Goal: Task Accomplishment & Management: Complete application form

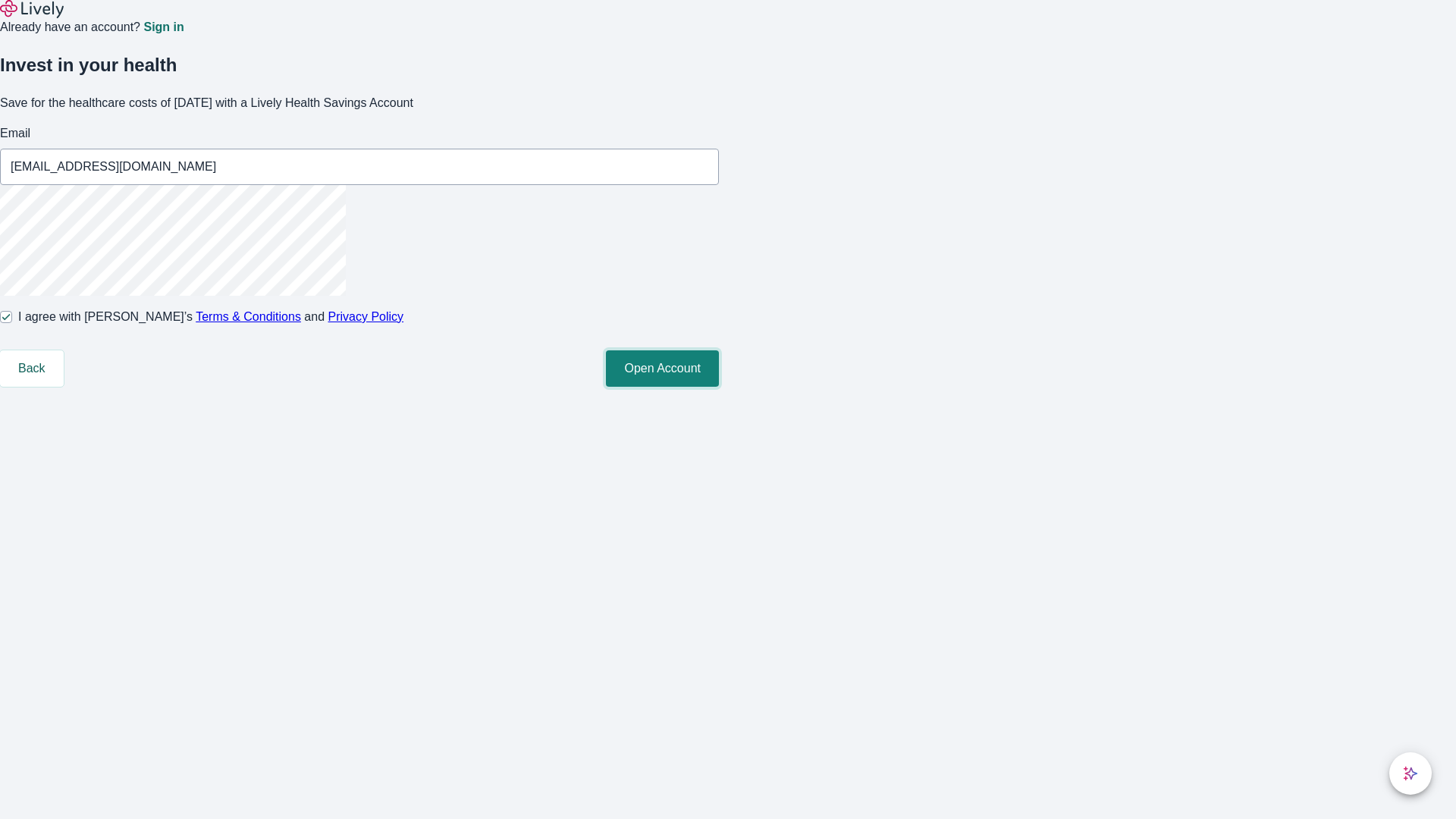
click at [719, 387] on button "Open Account" at bounding box center [662, 368] width 113 height 36
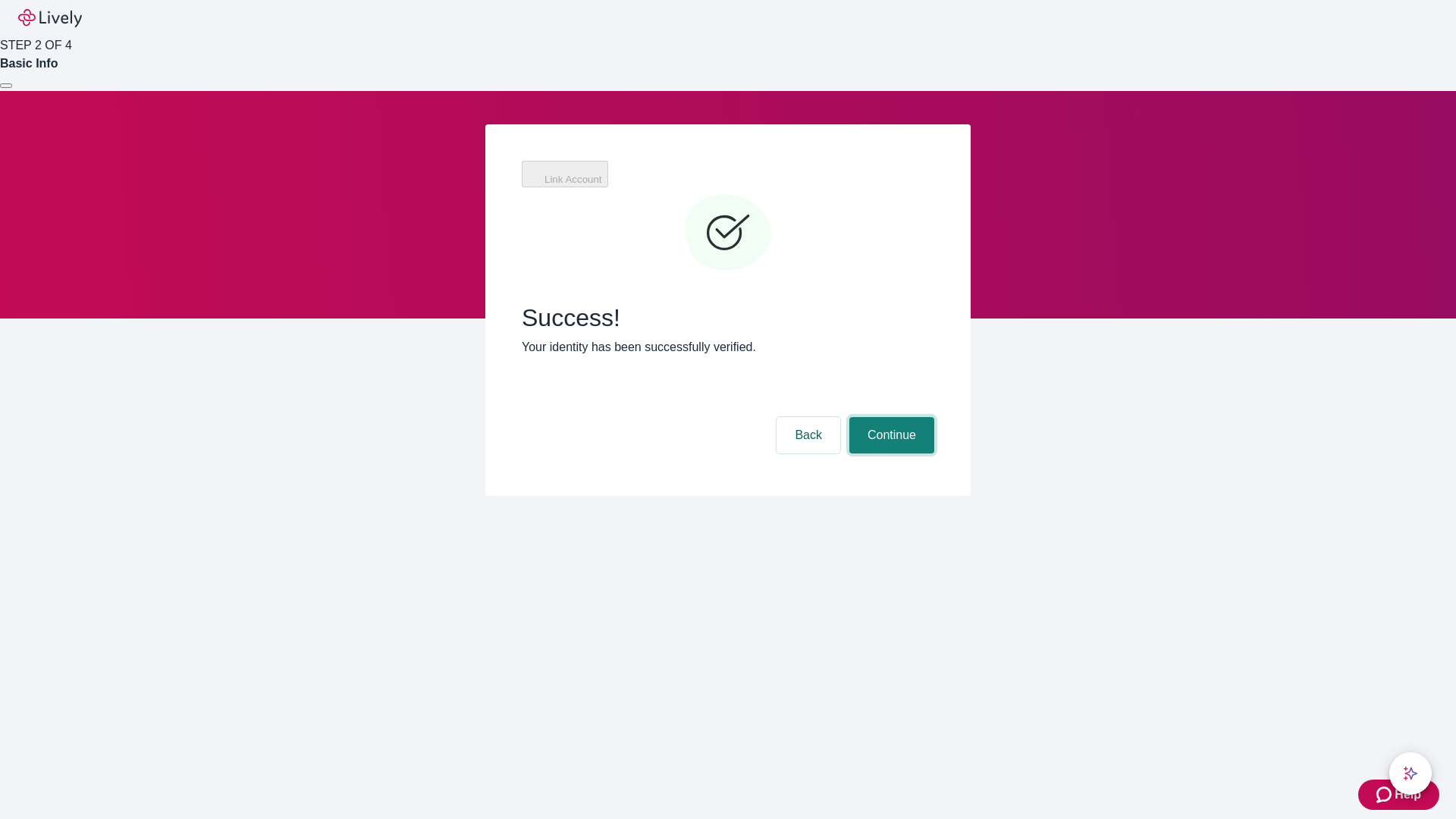
click at [890, 417] on button "Continue" at bounding box center [891, 435] width 85 height 36
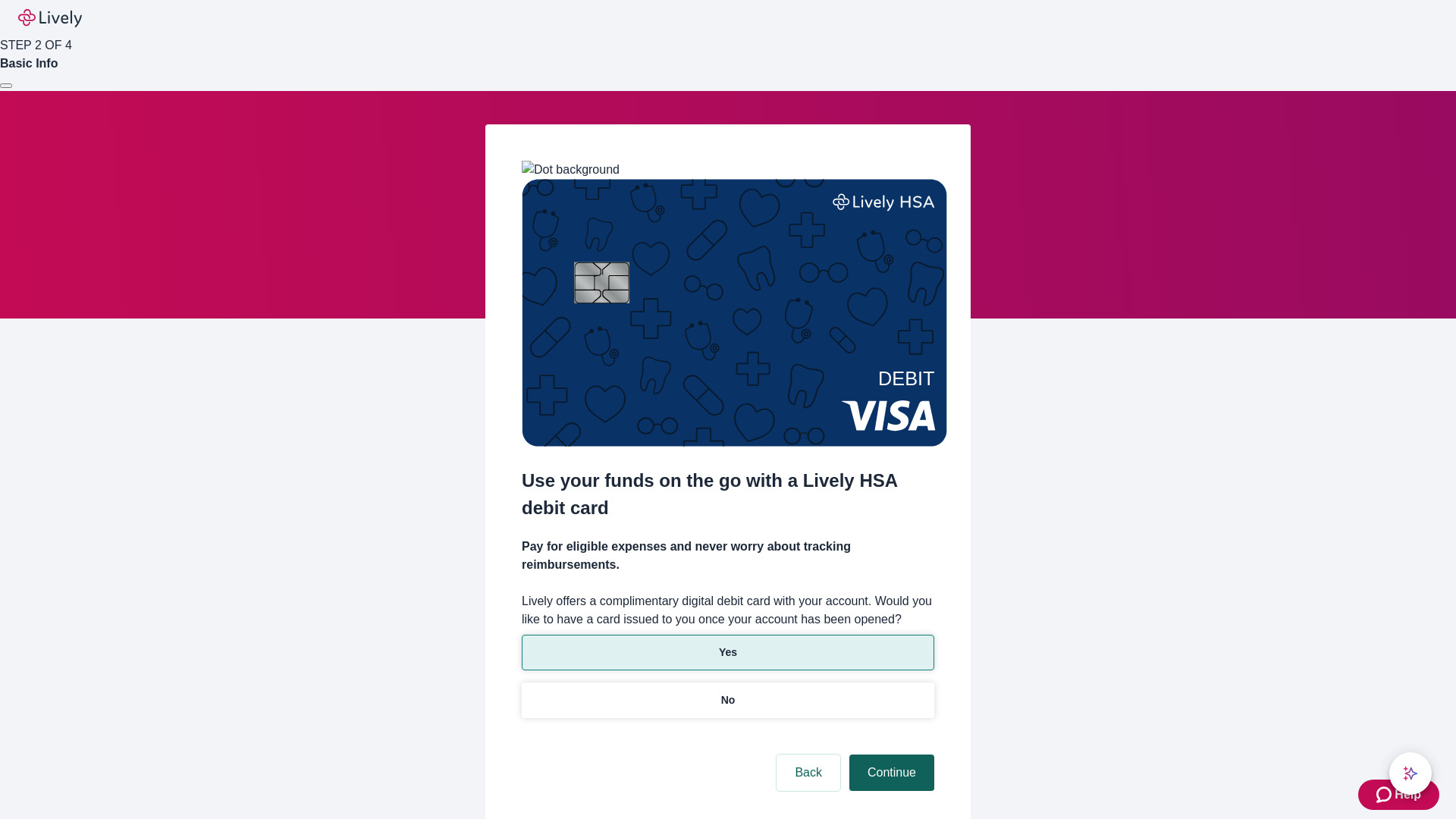
click at [728, 692] on p "No" at bounding box center [728, 700] width 14 height 16
click at [890, 754] on button "Continue" at bounding box center [891, 772] width 85 height 36
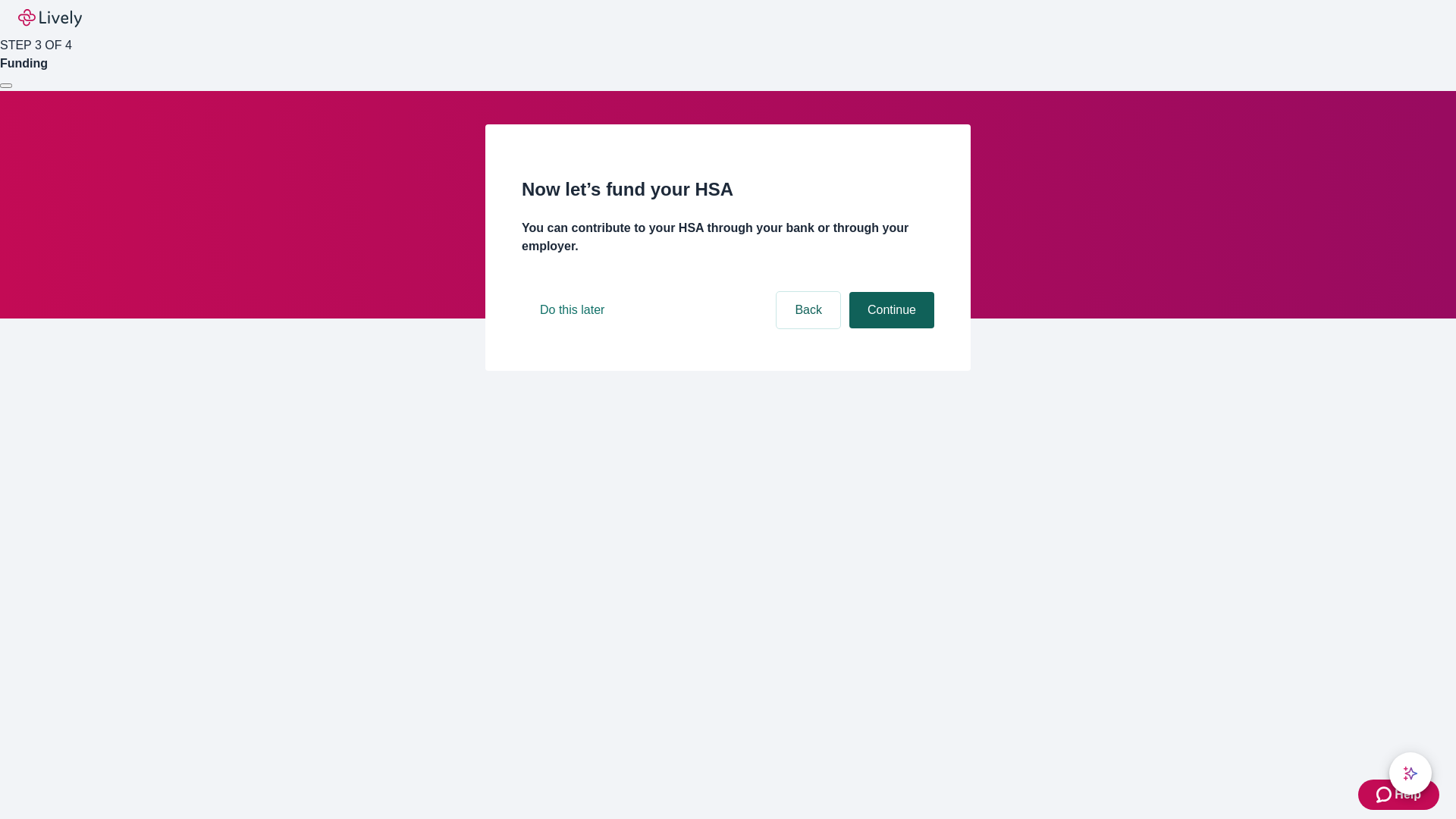
click at [890, 328] on button "Continue" at bounding box center [891, 310] width 85 height 36
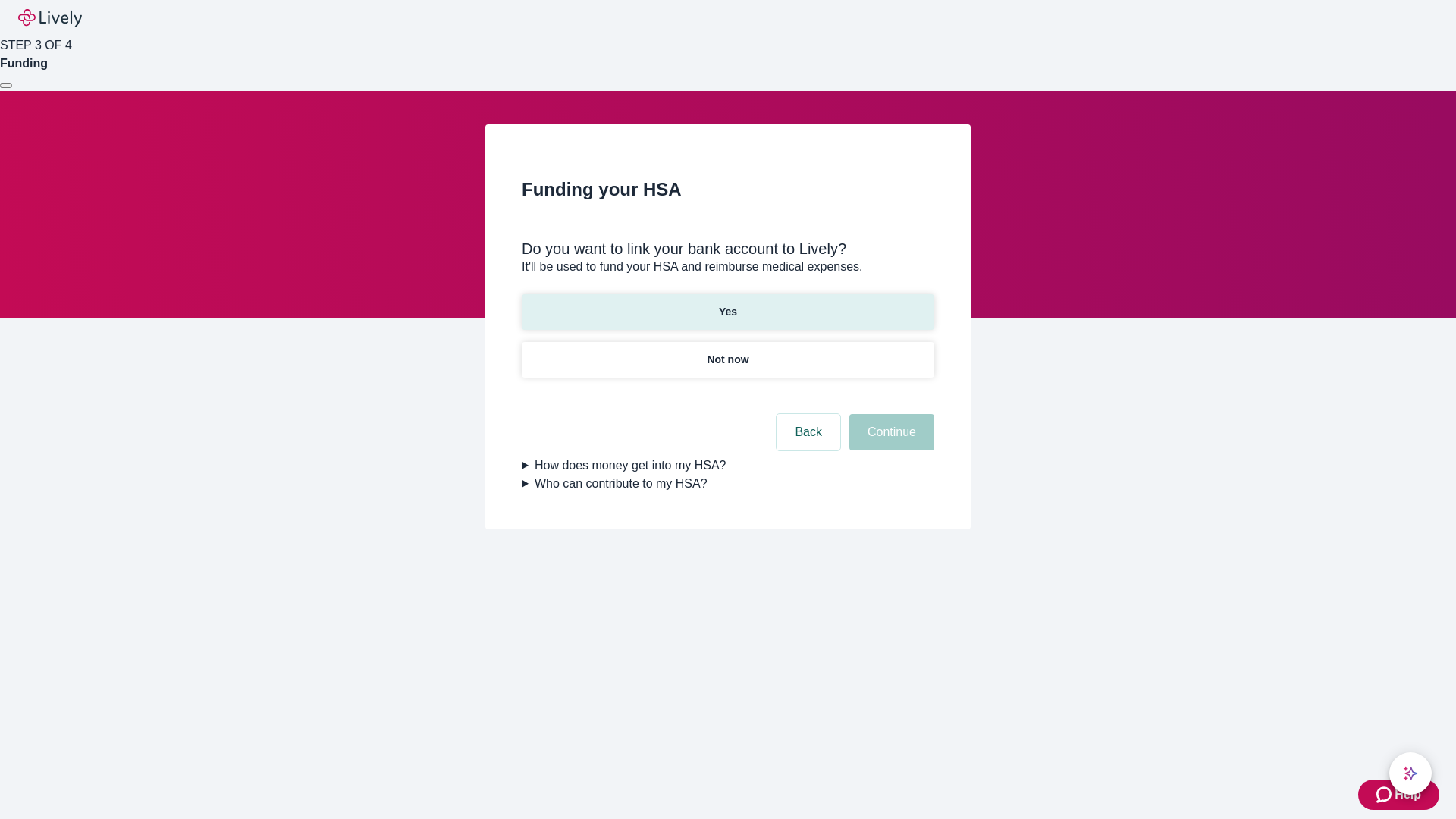
click at [728, 304] on p "Yes" at bounding box center [728, 311] width 18 height 16
click at [890, 414] on button "Continue" at bounding box center [891, 431] width 85 height 36
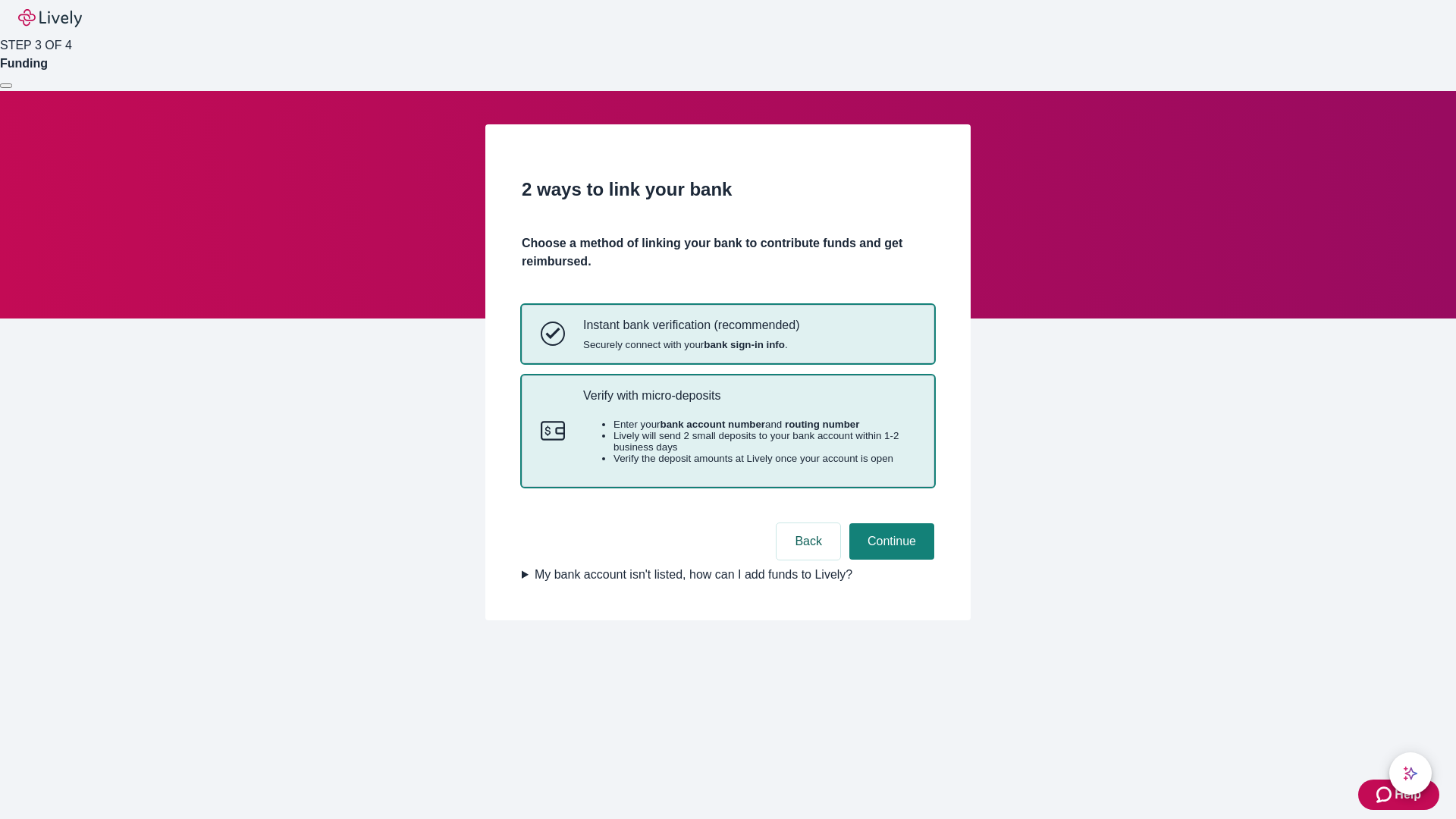
click at [749, 403] on p "Verify with micro-deposits" at bounding box center [749, 395] width 332 height 14
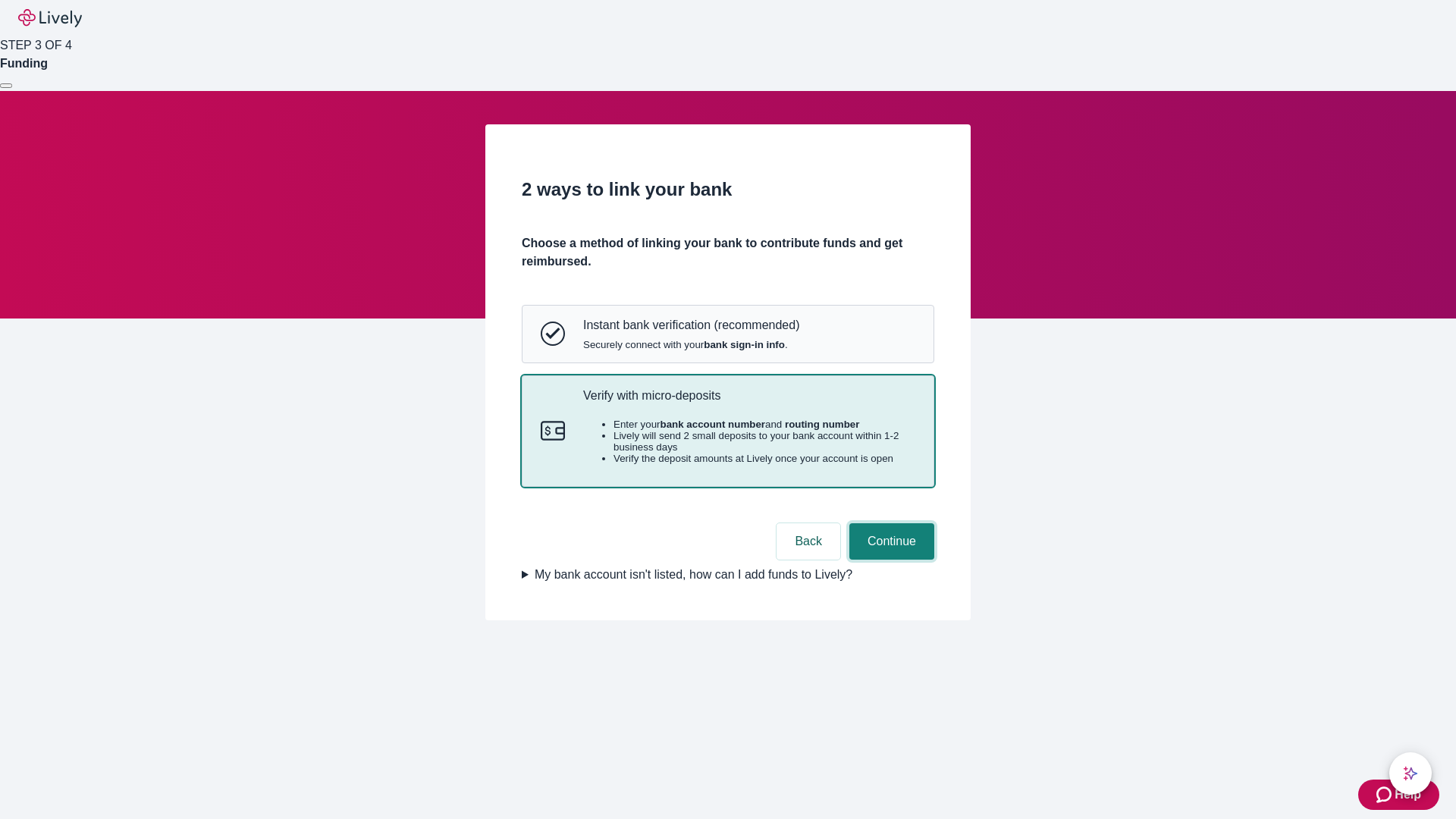
click at [890, 560] on button "Continue" at bounding box center [891, 541] width 85 height 36
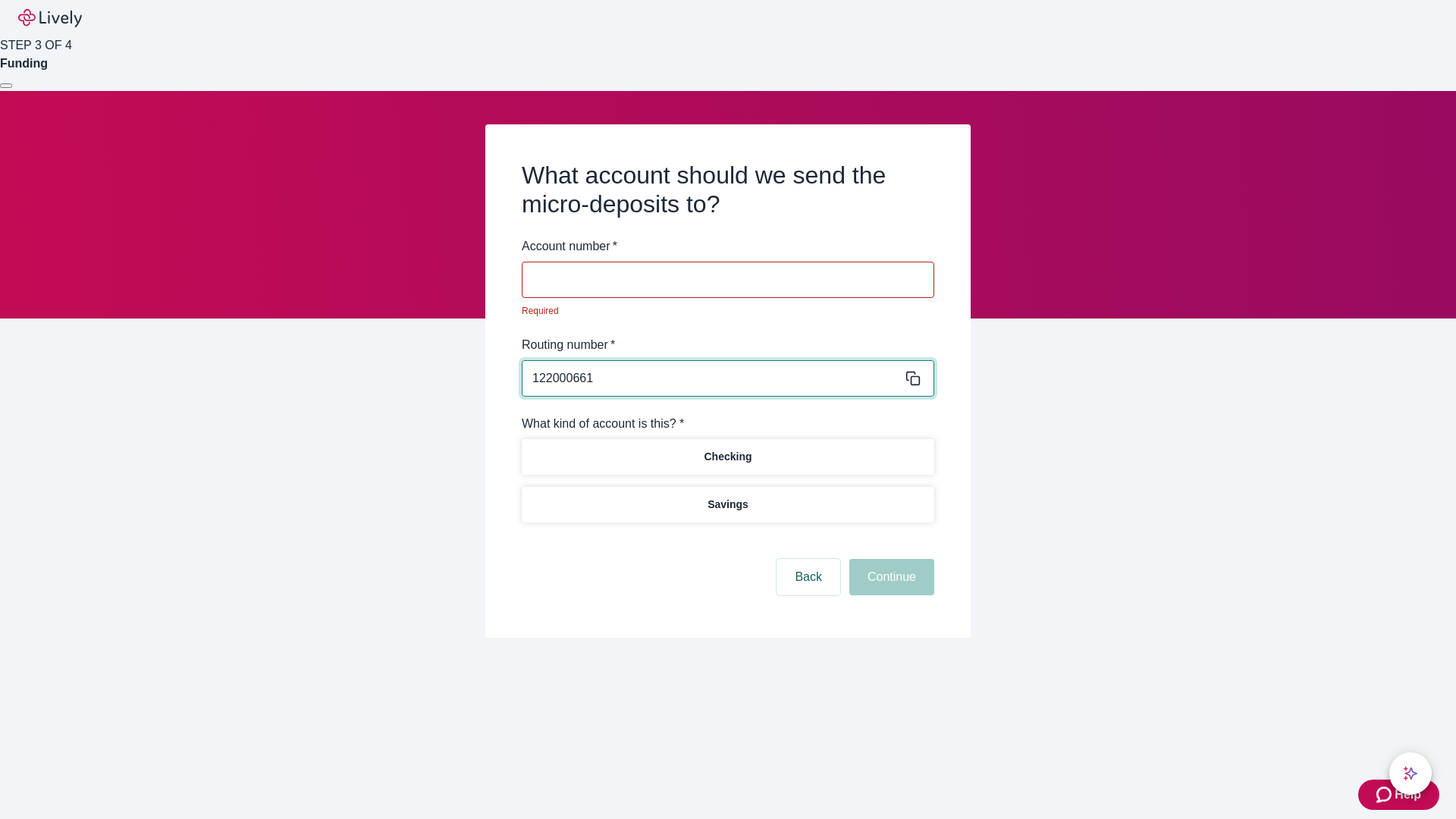
type input "122000661"
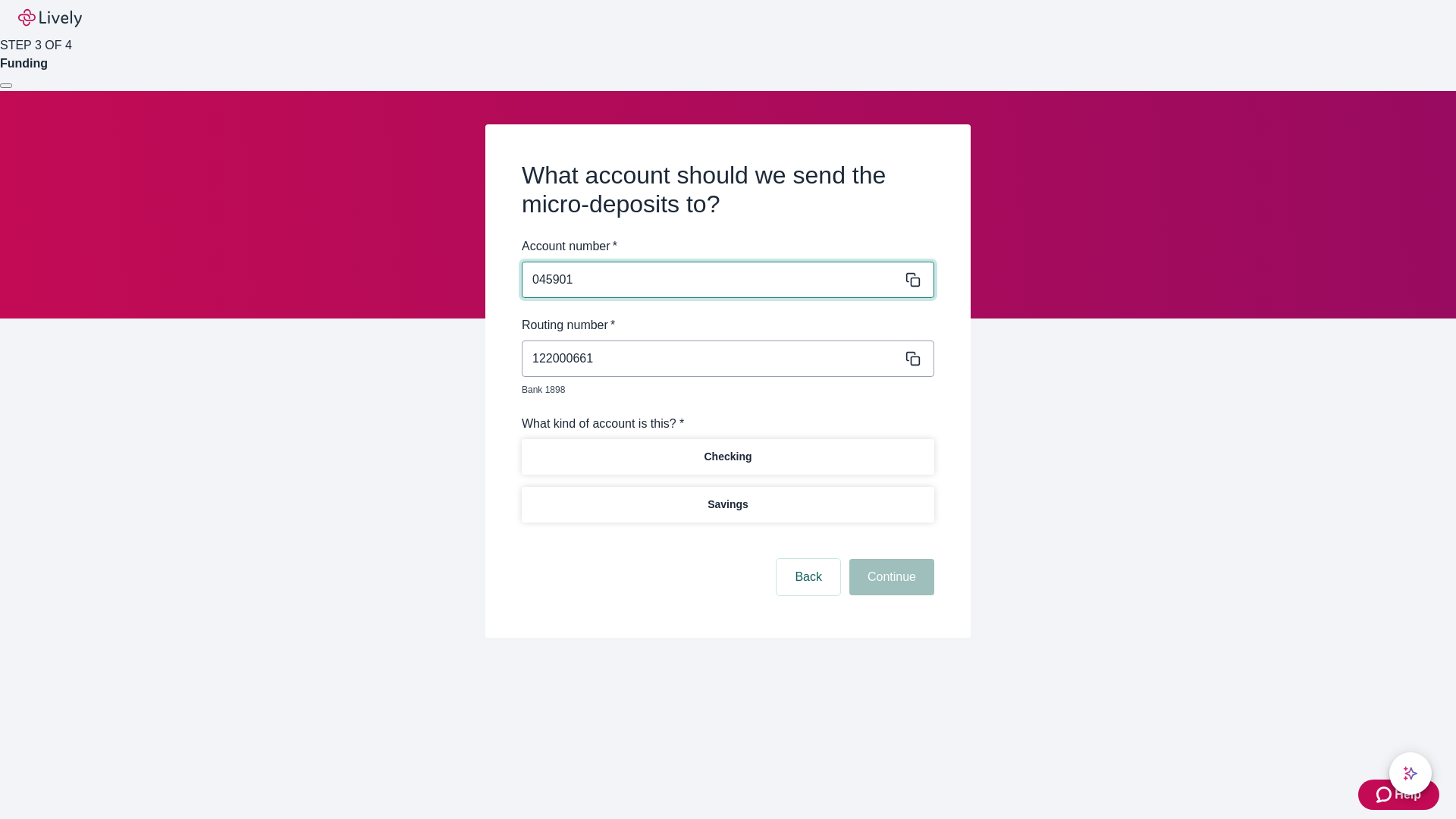
type input "045901"
click at [728, 449] on p "Checking" at bounding box center [728, 456] width 48 height 16
click at [890, 560] on button "Continue" at bounding box center [891, 576] width 85 height 36
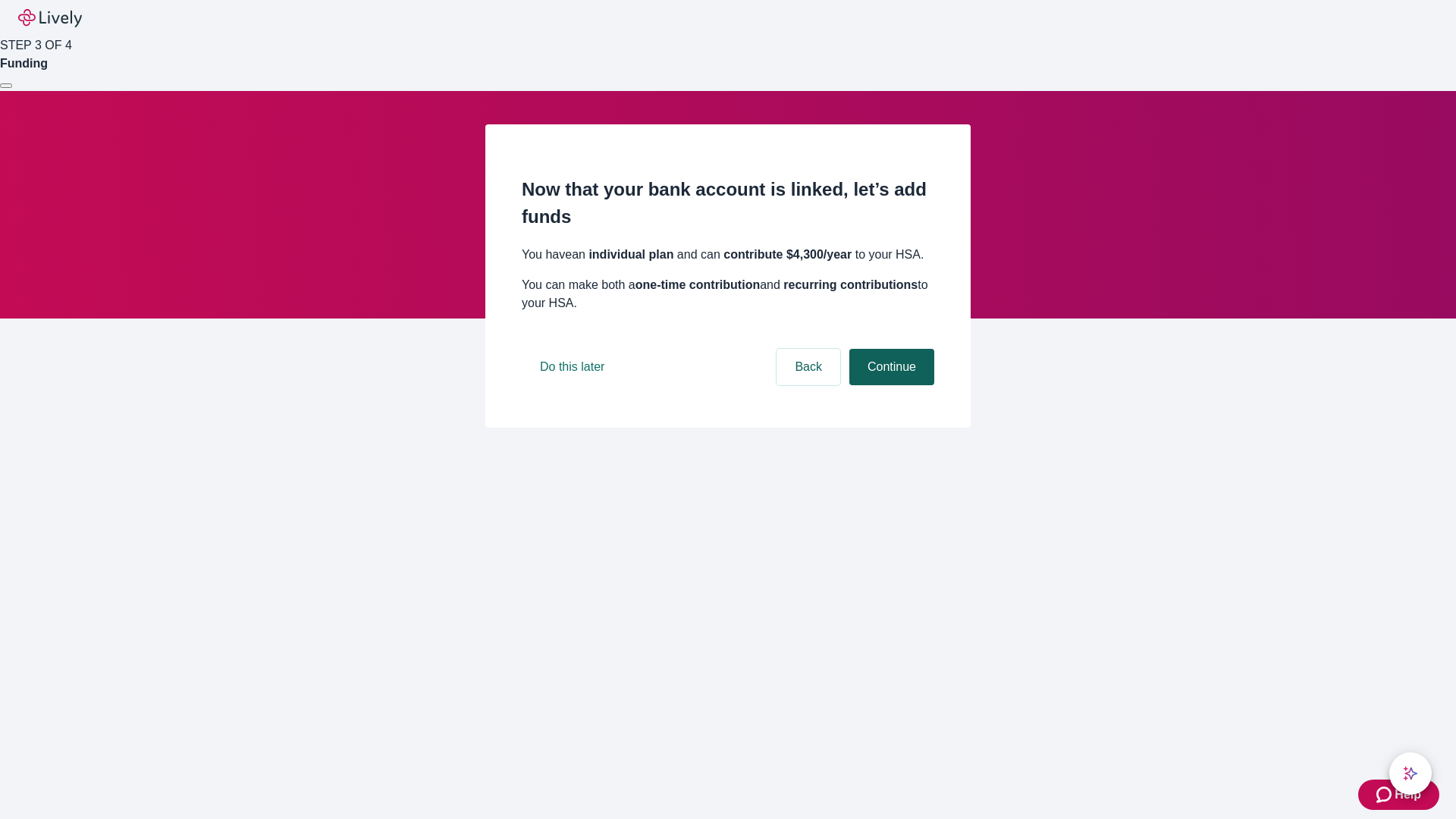
click at [890, 385] on button "Continue" at bounding box center [891, 367] width 85 height 36
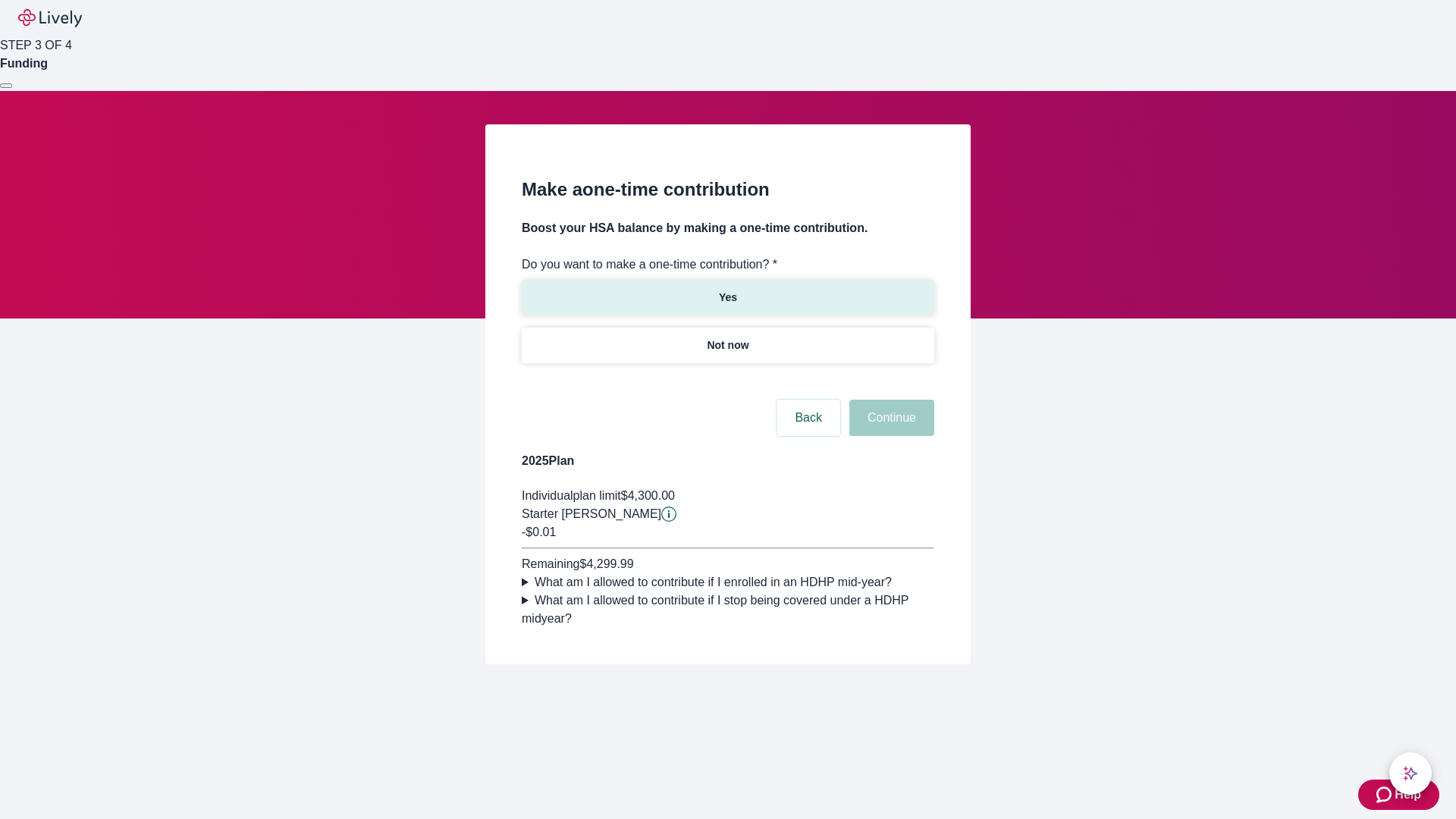
click at [728, 290] on p "Yes" at bounding box center [728, 297] width 18 height 16
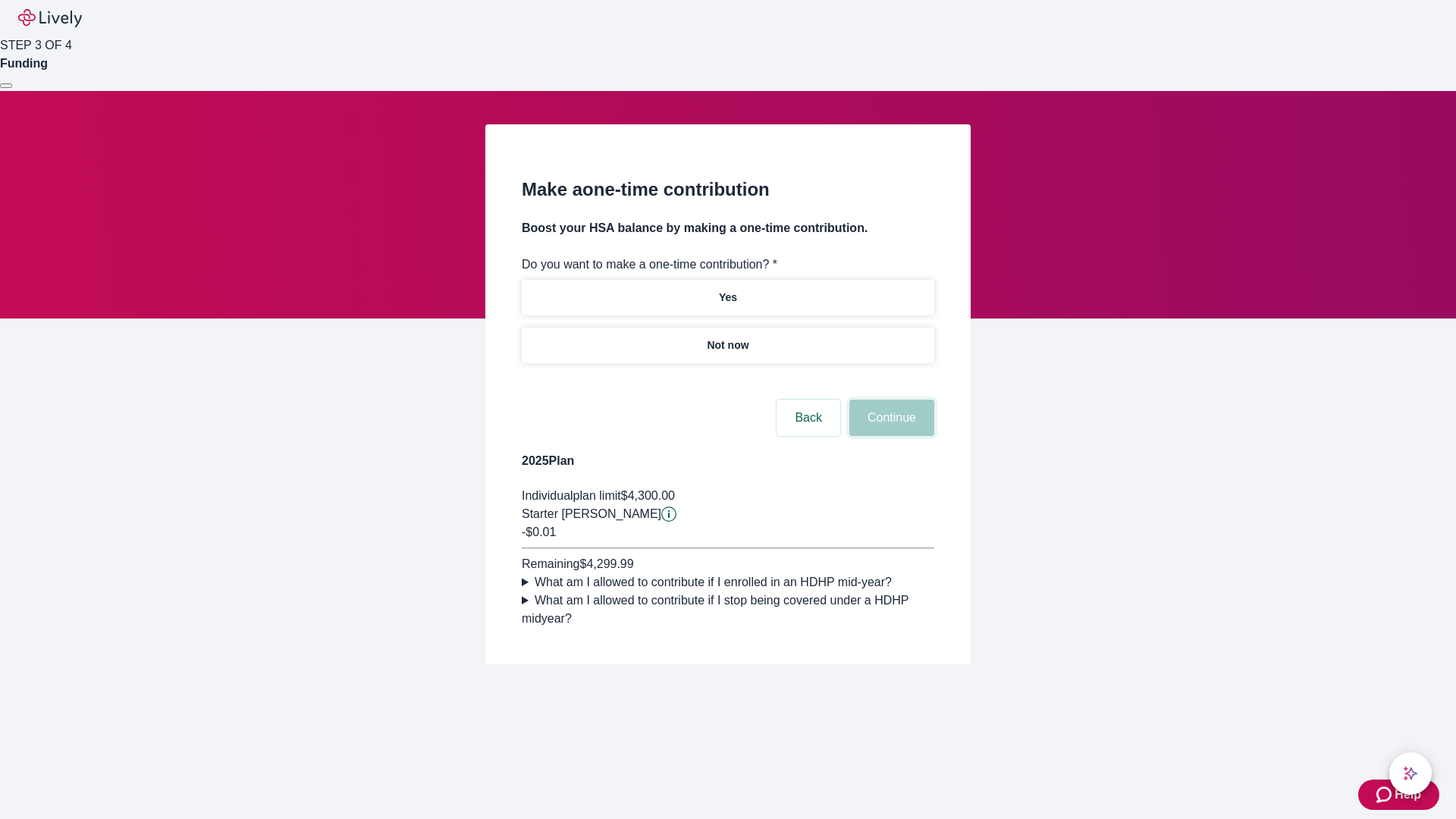
click at [890, 436] on button "Continue" at bounding box center [891, 417] width 85 height 36
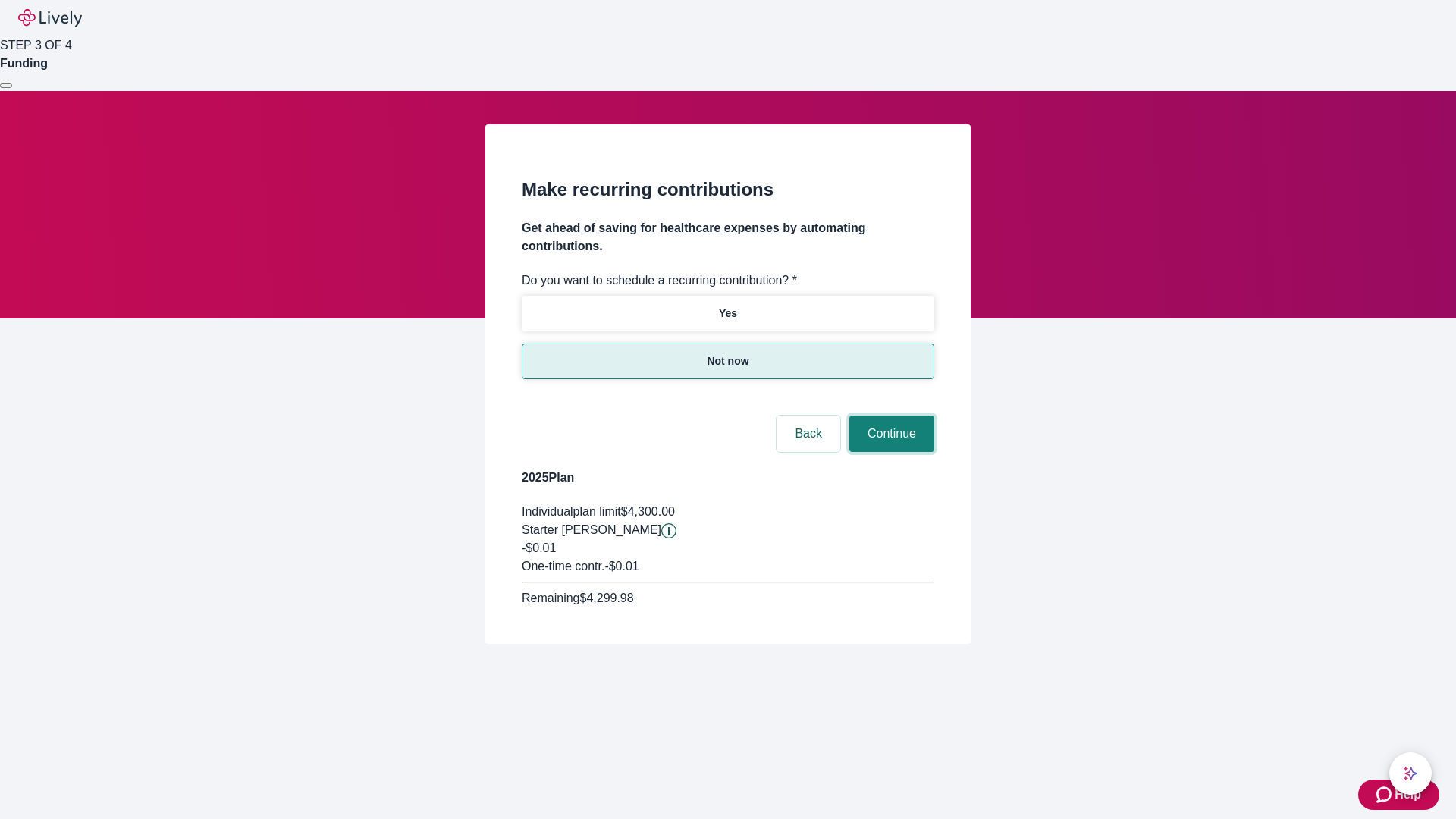
click at [890, 415] on button "Continue" at bounding box center [891, 433] width 85 height 36
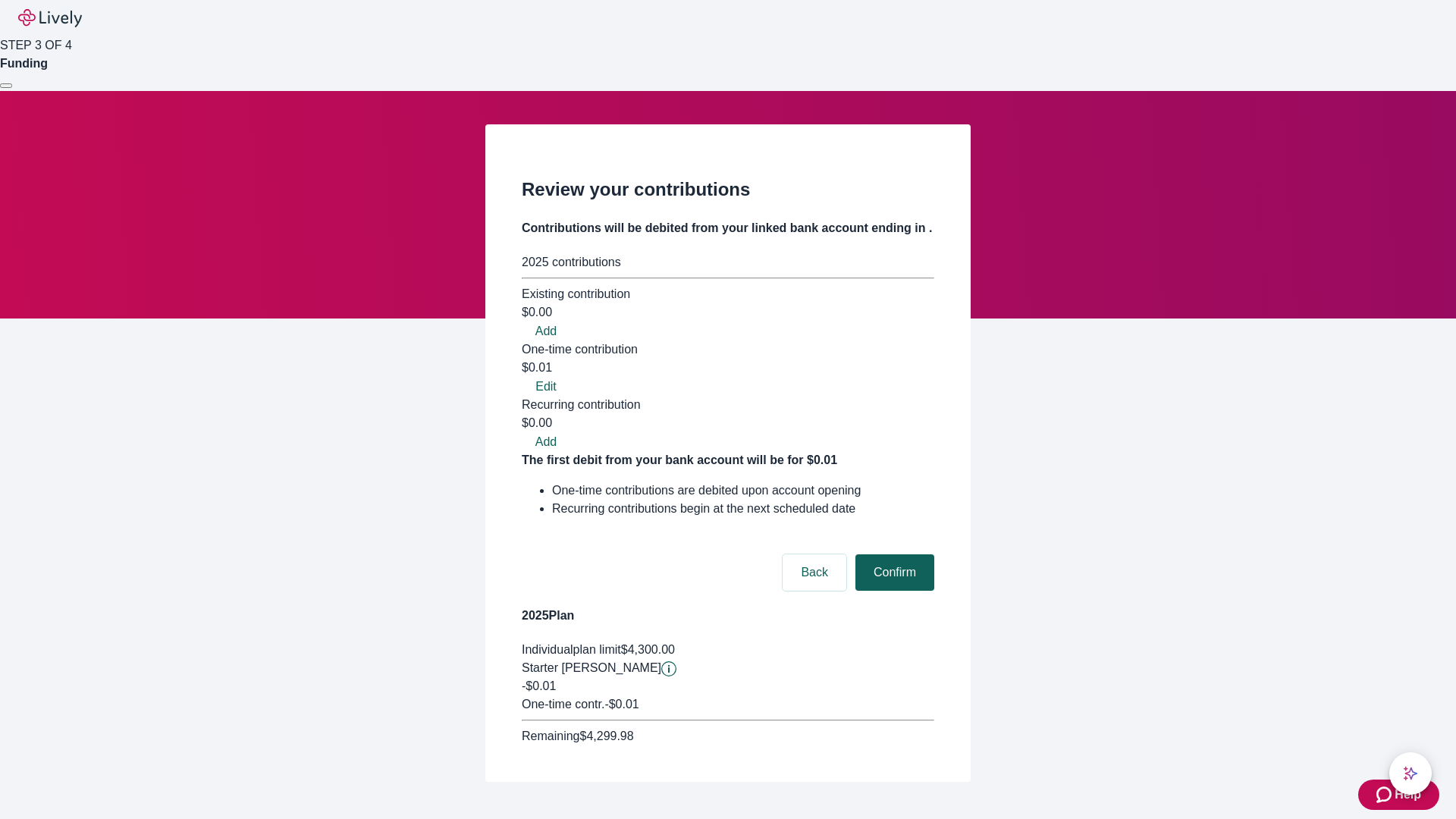
click at [893, 555] on button "Confirm" at bounding box center [895, 572] width 79 height 36
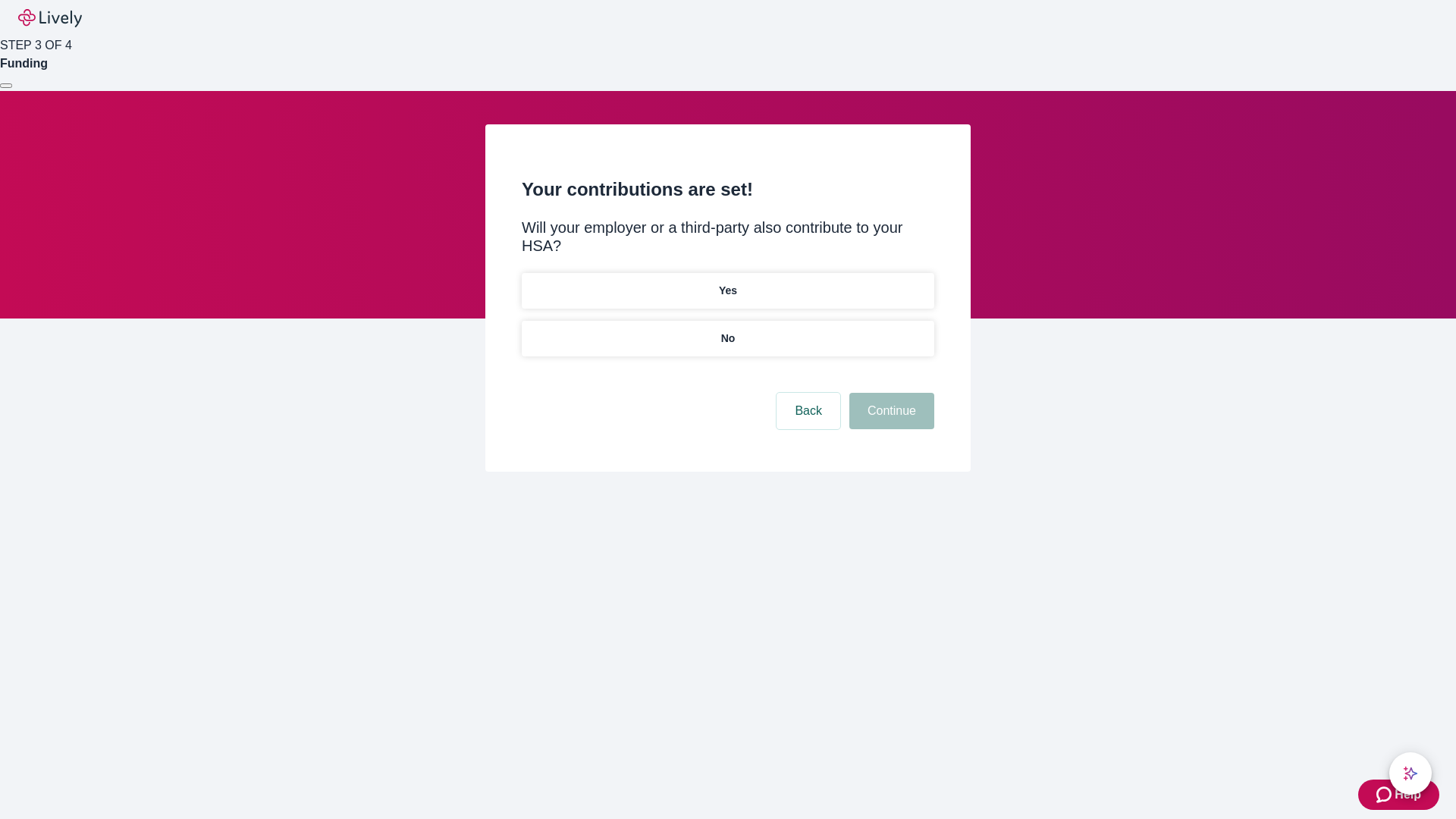
click at [728, 331] on p "No" at bounding box center [728, 338] width 14 height 16
click at [890, 393] on button "Continue" at bounding box center [891, 410] width 85 height 36
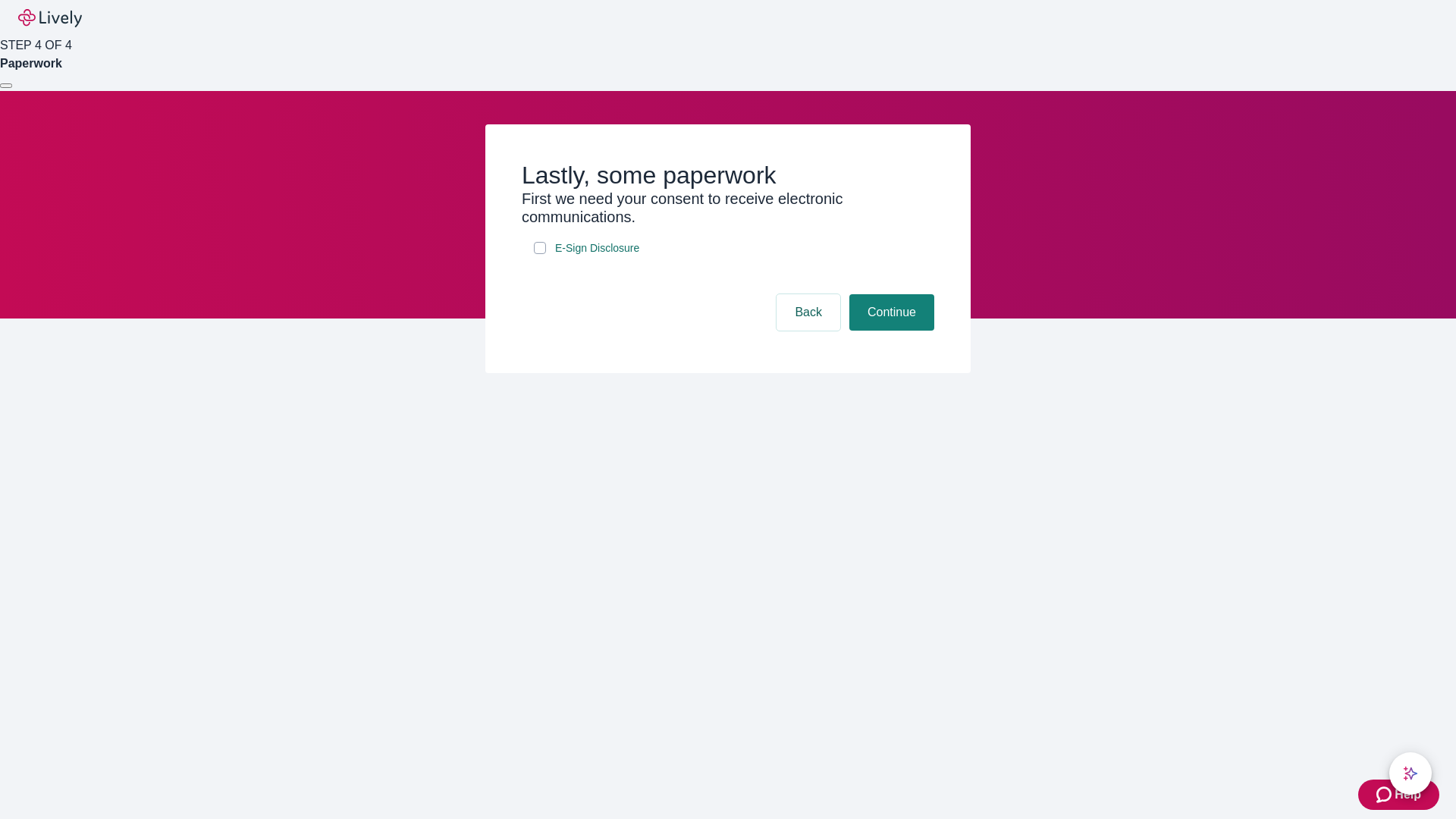
click at [540, 254] on input "E-Sign Disclosure" at bounding box center [540, 248] width 12 height 12
checkbox input "true"
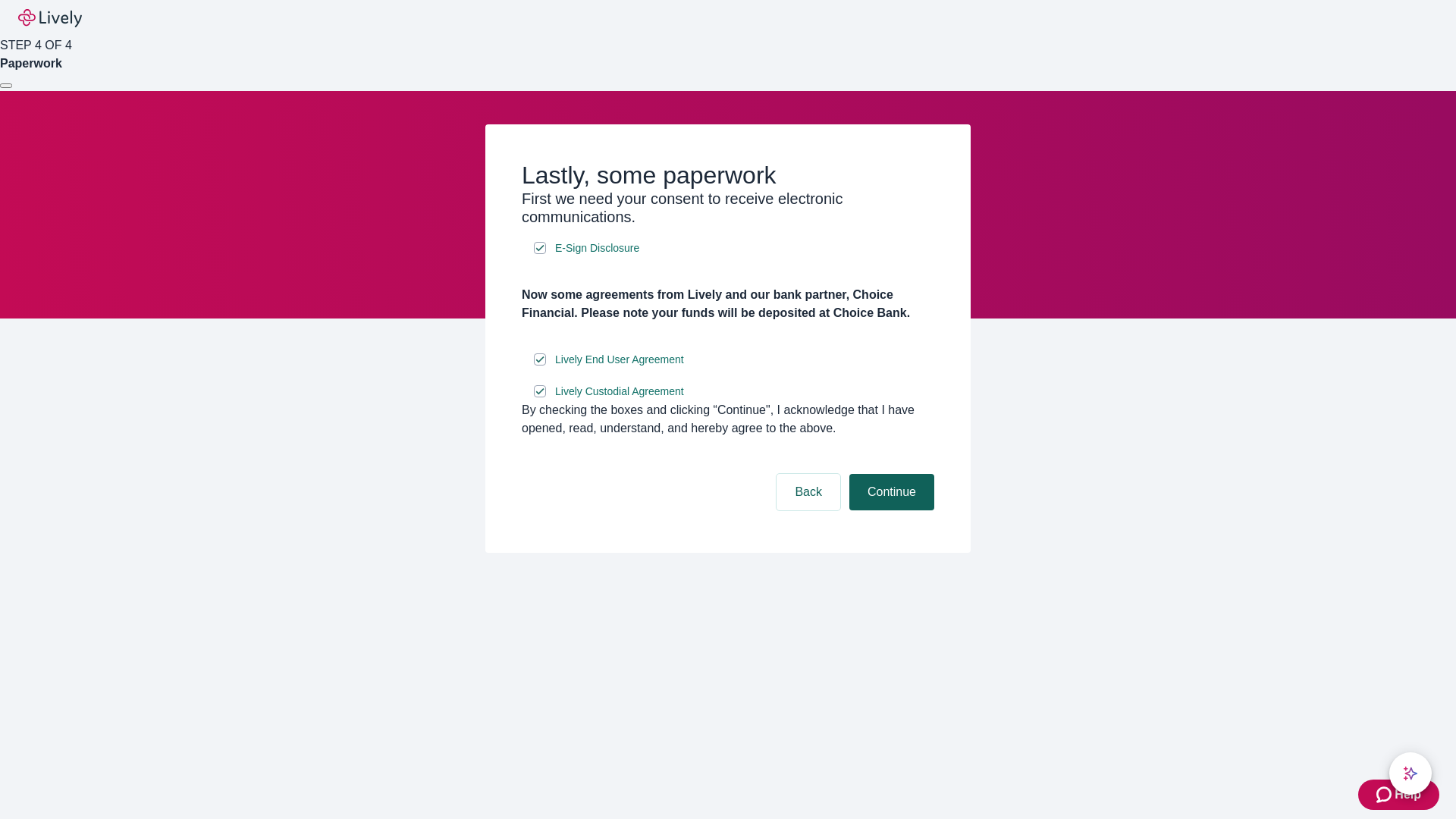
click at [890, 510] on button "Continue" at bounding box center [891, 492] width 85 height 36
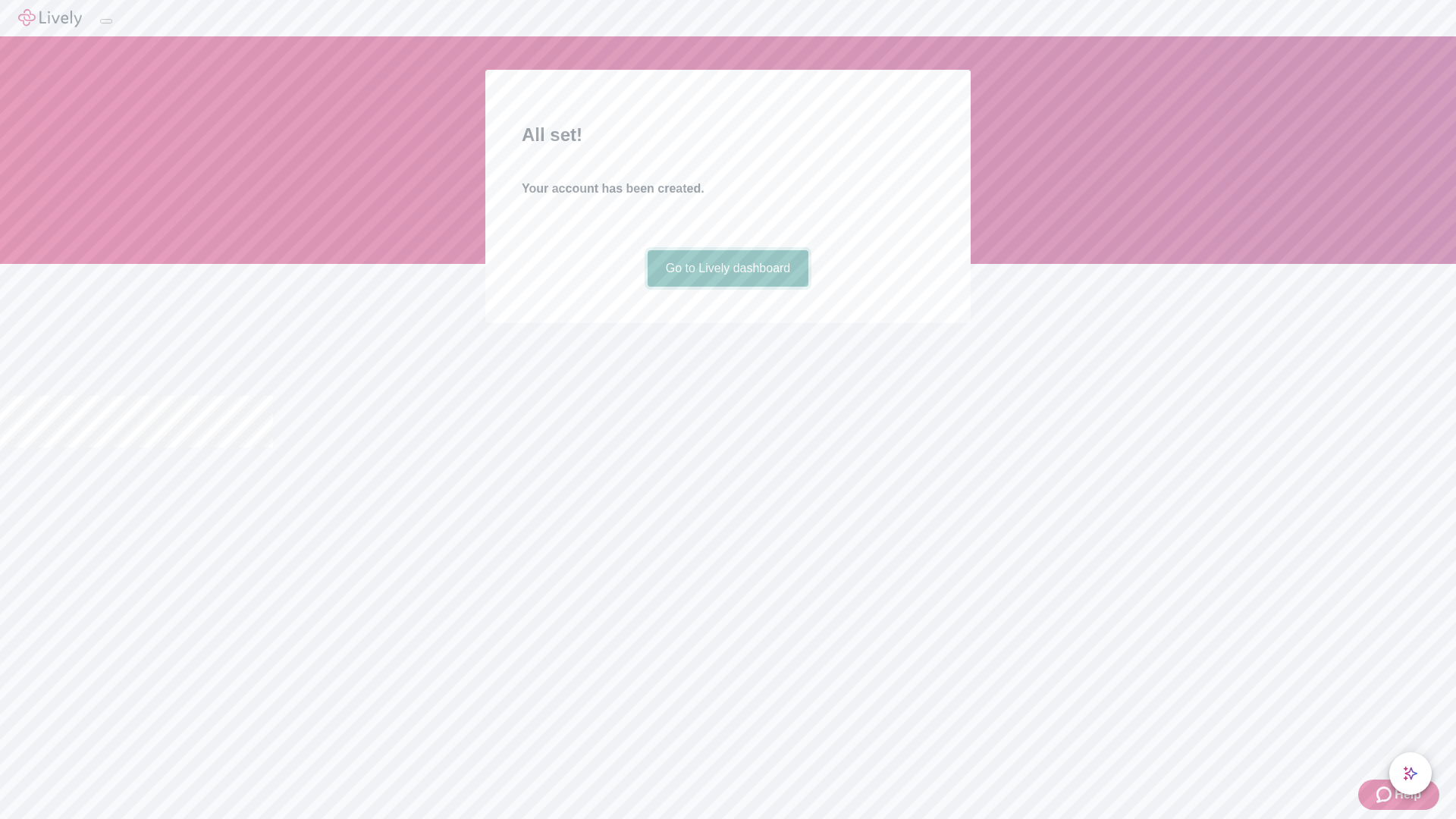
click at [728, 287] on link "Go to Lively dashboard" at bounding box center [728, 268] width 162 height 36
